Goal: Transaction & Acquisition: Purchase product/service

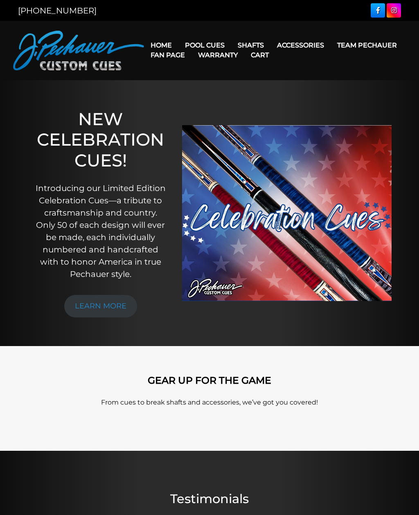
click at [239, 86] on link "Pro Series (R) – NEW" at bounding box center [229, 79] width 101 height 11
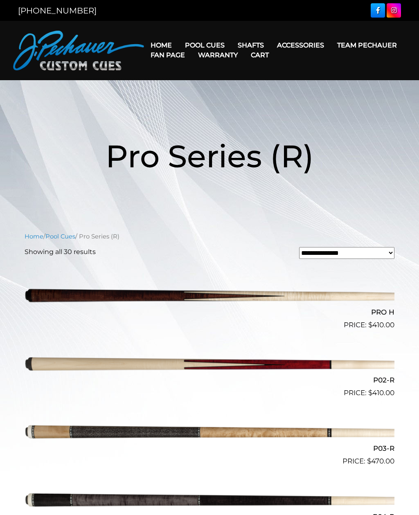
click at [330, 45] on link "Team Pechauer" at bounding box center [366, 45] width 73 height 21
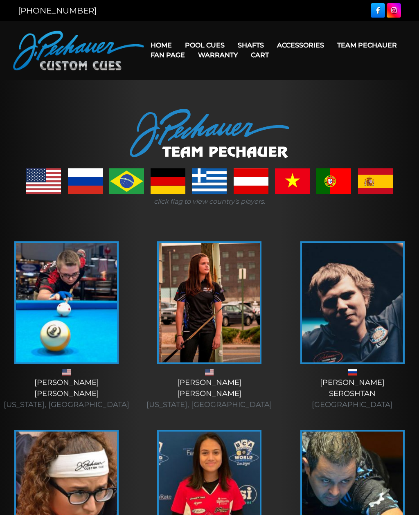
click at [245, 97] on link "Champion Collection" at bounding box center [229, 91] width 101 height 11
click at [330, 45] on link "Team Pechauer" at bounding box center [366, 45] width 73 height 21
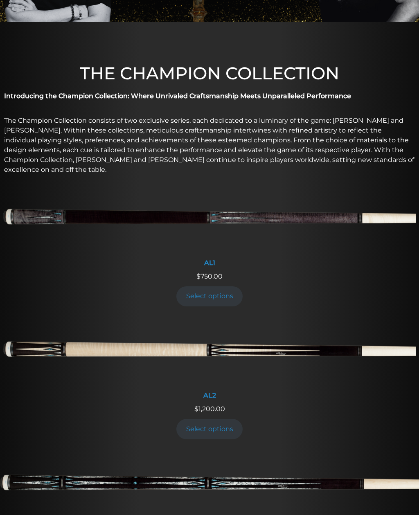
scroll to position [196, 0]
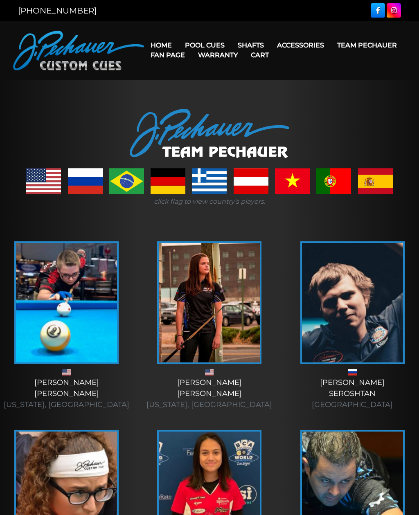
click at [330, 46] on link "Team Pechauer" at bounding box center [366, 45] width 73 height 21
click at [248, 74] on link "JP Series (T) – NEW" at bounding box center [229, 68] width 101 height 11
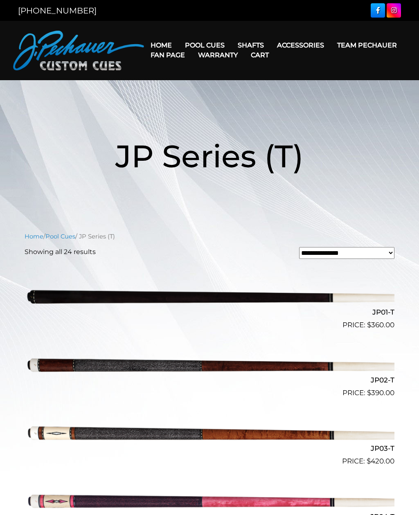
click at [245, 178] on link "[PERSON_NAME] Collection" at bounding box center [229, 172] width 101 height 11
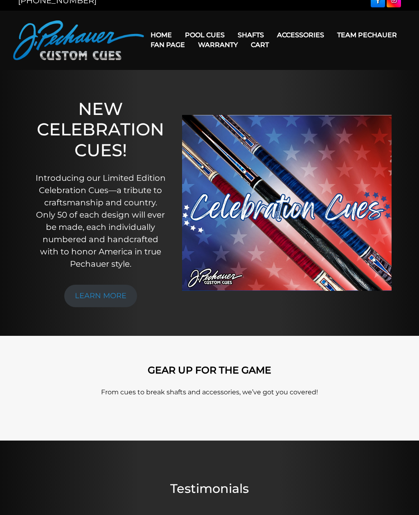
scroll to position [10, 0]
click at [313, 46] on link "Rogue 2 Carbon Fiber Shaft" at bounding box center [302, 46] width 141 height 11
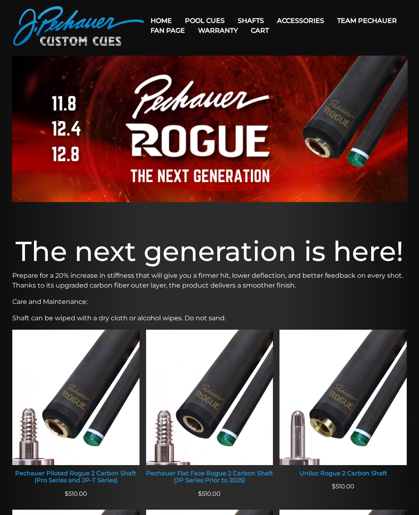
scroll to position [24, 0]
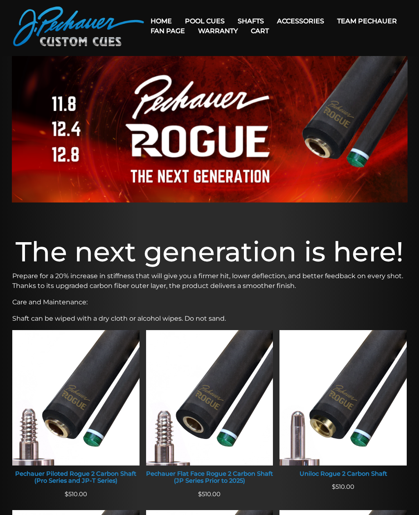
click at [330, 21] on link "Team Pechauer" at bounding box center [366, 21] width 73 height 21
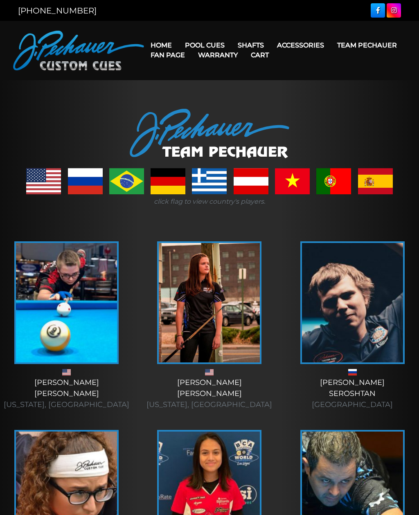
click at [330, 45] on link "Team Pechauer" at bounding box center [366, 45] width 73 height 21
click at [244, 86] on link "Pro Series (R) – NEW" at bounding box center [229, 79] width 101 height 11
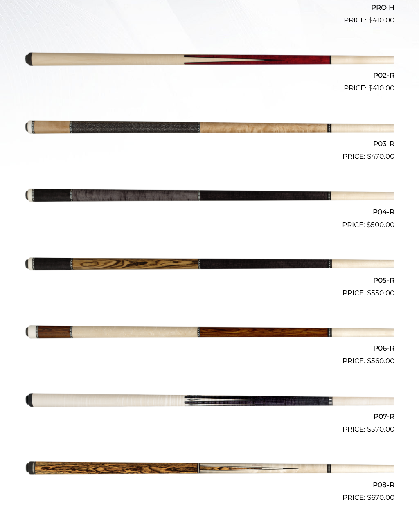
scroll to position [300, 0]
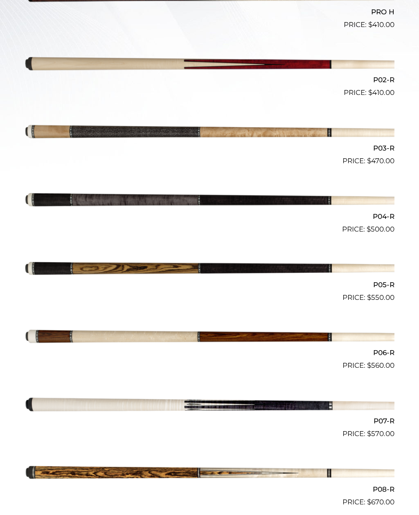
click at [349, 206] on img at bounding box center [210, 200] width 370 height 61
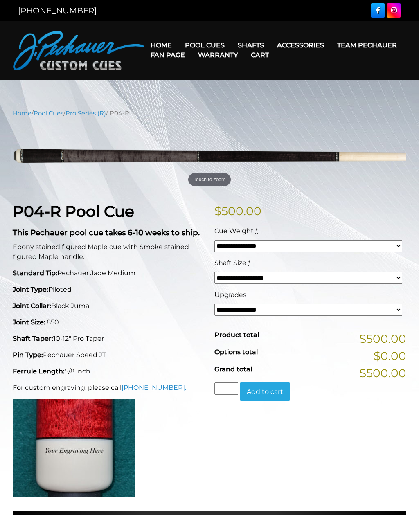
click at [310, 310] on select "**********" at bounding box center [308, 310] width 188 height 12
